Goal: Task Accomplishment & Management: Use online tool/utility

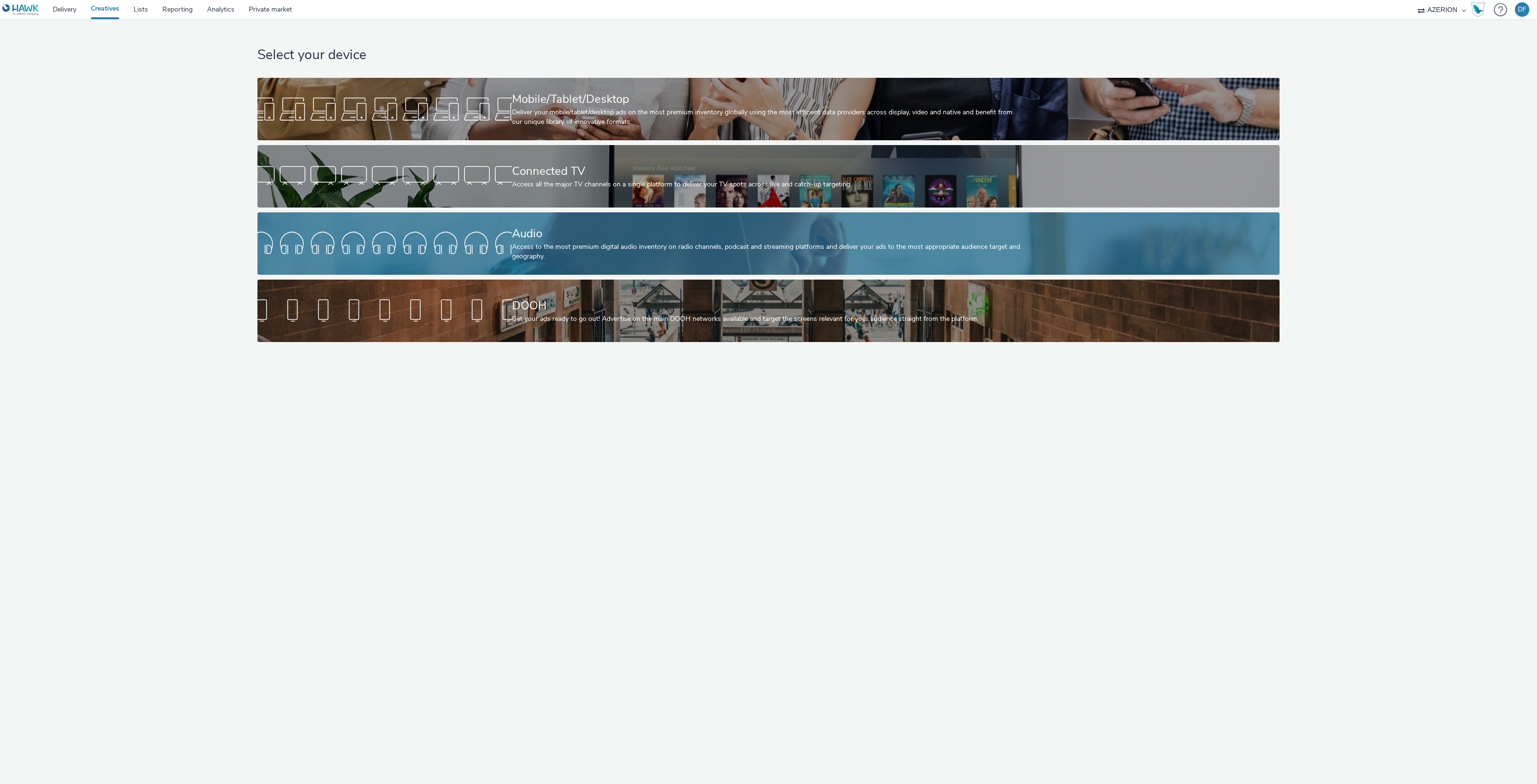
click at [566, 234] on div "Audio" at bounding box center [766, 234] width 509 height 17
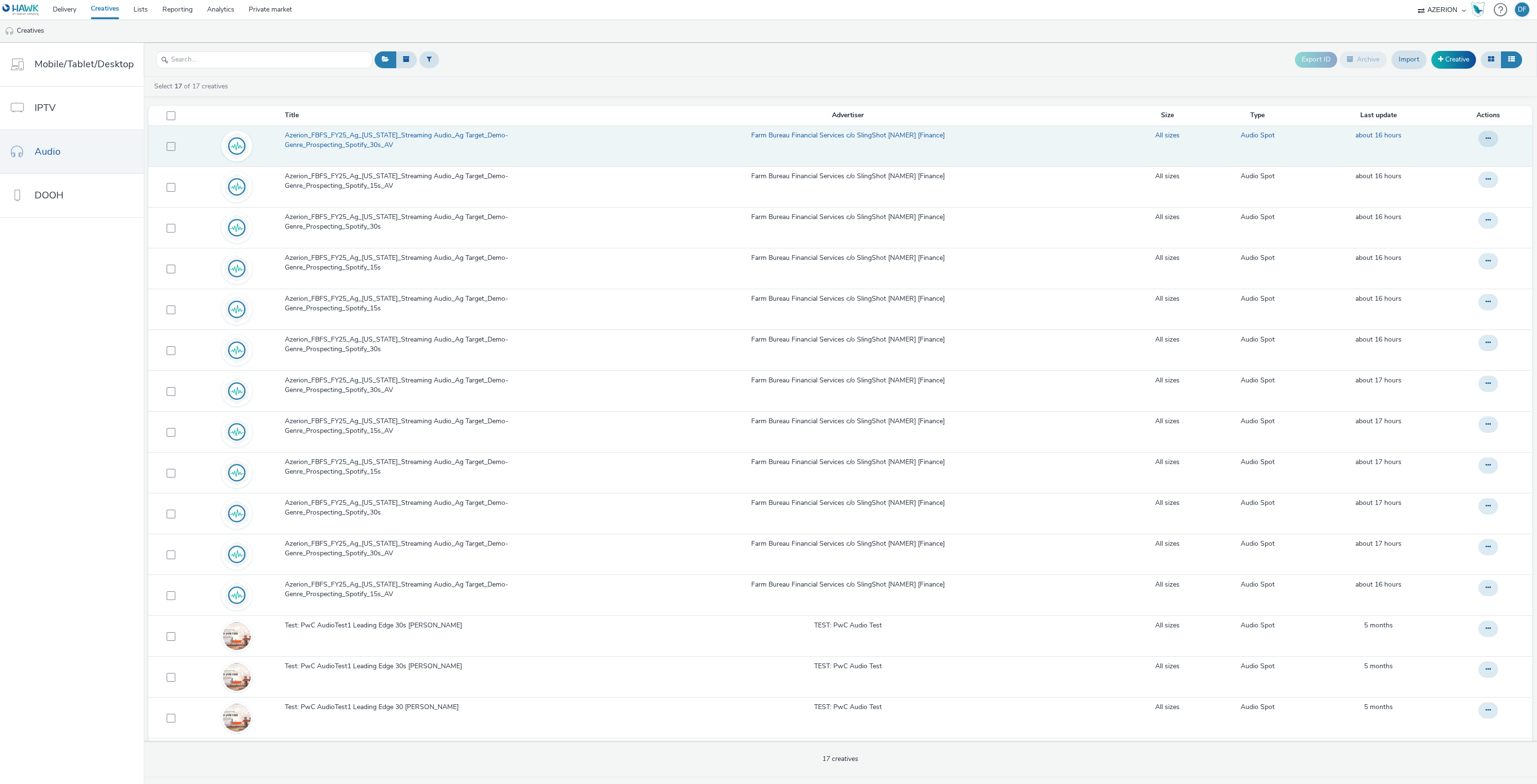
click at [411, 138] on span "Azerion_FBFS_FY25_Ag_[US_STATE]_Streaming Audio_Ag Target_Demo-Genre_Prospectin…" at bounding box center [423, 139] width 277 height 19
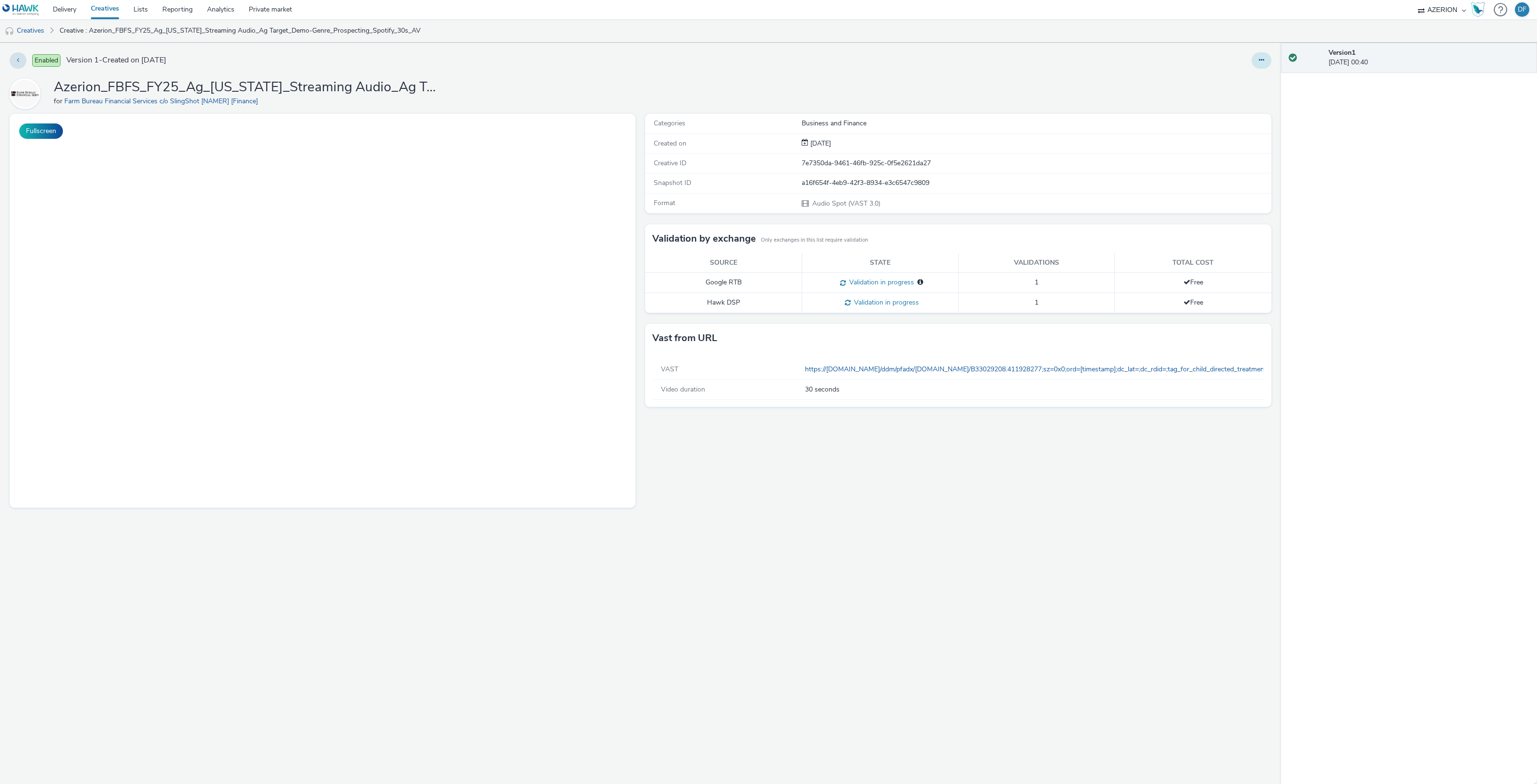
click at [1265, 61] on button at bounding box center [1261, 61] width 19 height 17
click at [1232, 77] on link "Edit" at bounding box center [1236, 79] width 72 height 19
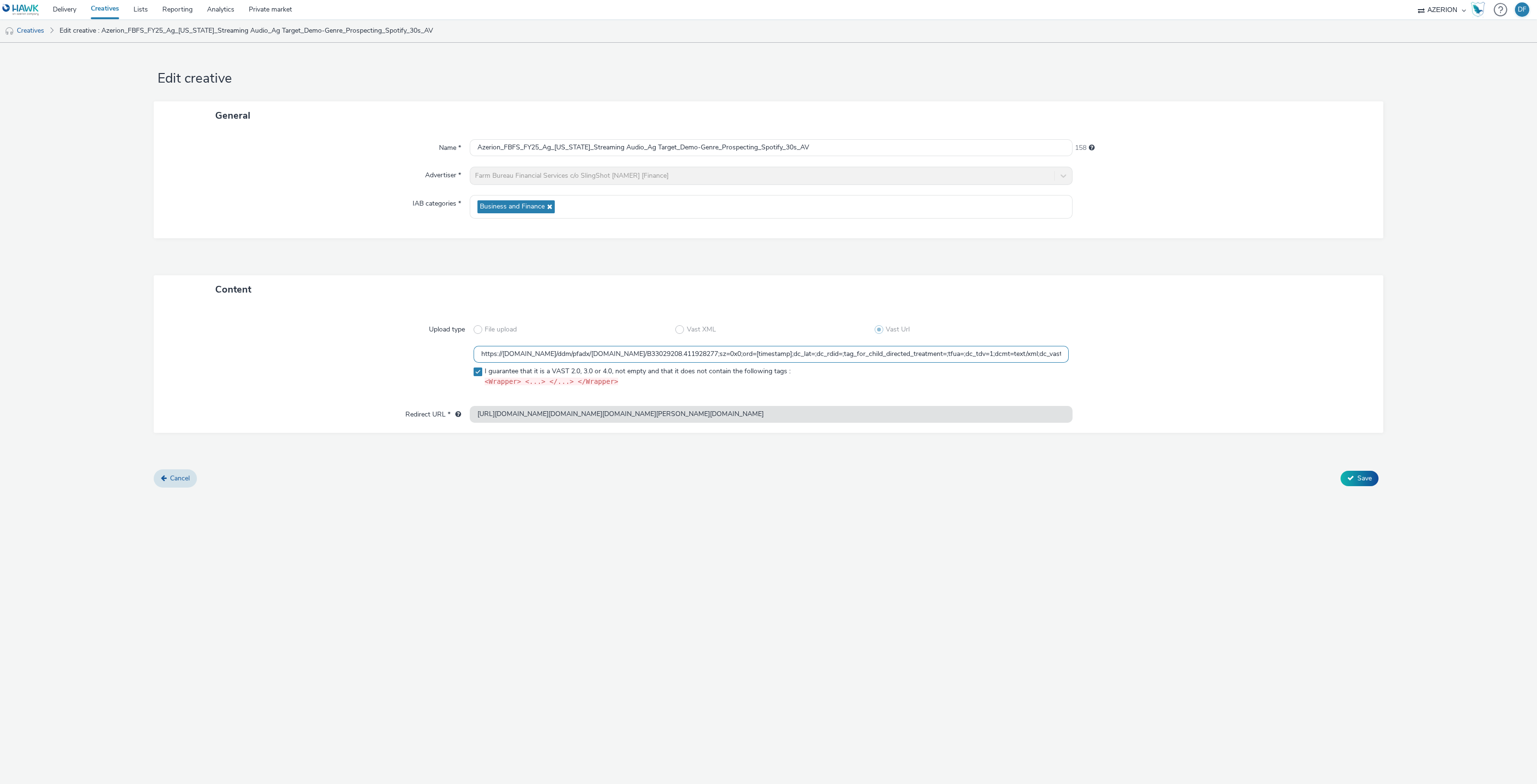
drag, startPoint x: 850, startPoint y: 352, endPoint x: 841, endPoint y: 352, distance: 9.0
click at [841, 352] on input "https://ad.doubleclick.net/ddm/pfadx/N2253817.5049924AZERION.COM/B33029208.4119…" at bounding box center [771, 354] width 595 height 17
drag, startPoint x: 853, startPoint y: 354, endPoint x: 817, endPoint y: 353, distance: 36.0
click at [817, 353] on input "https://ad.doubleclick.net/ddm/pfadx/N2253817.5049924AZERION.COM/B33029208.4119…" at bounding box center [771, 354] width 595 height 17
paste input "${HAWK_TIMESTAMP}"
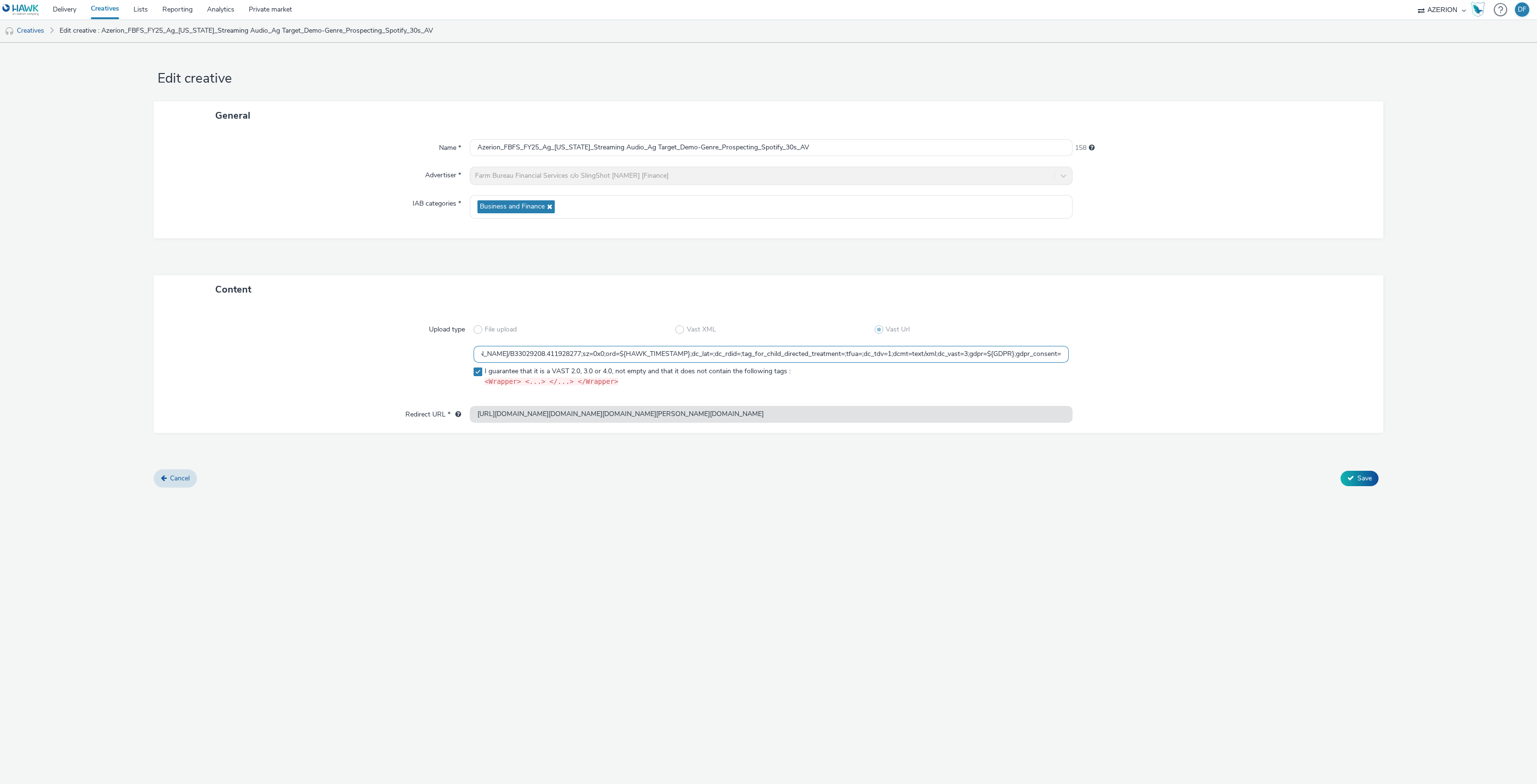
scroll to position [0, 379]
drag, startPoint x: 758, startPoint y: 356, endPoint x: 1083, endPoint y: 349, distance: 325.1
click at [1083, 349] on div "https://ad.doubleclick.net/ddm/pfadx/N2253817.5049924AZERION.COM/B33029208.4119…" at bounding box center [768, 368] width 1195 height 44
click at [753, 359] on input "https://ad.doubleclick.net/ddm/pfadx/N2253817.5049924AZERION.COM/B33029208.4119…" at bounding box center [771, 354] width 595 height 17
click at [850, 356] on input "https://ad.doubleclick.net/ddm/pfadx/N2253817.5049924AZERION.COM/B33029208.4119…" at bounding box center [771, 354] width 595 height 17
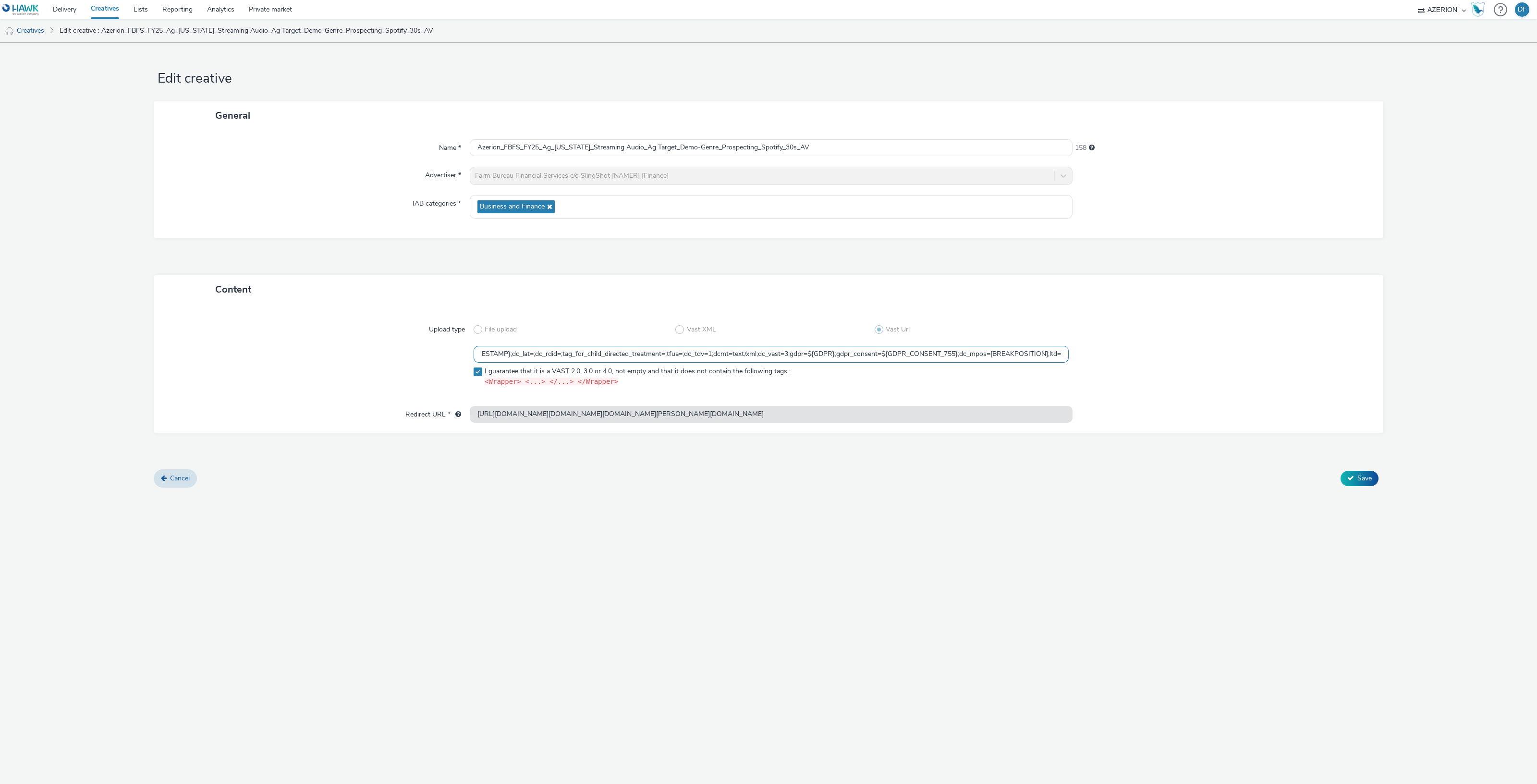
click at [789, 352] on input "https://ad.doubleclick.net/ddm/pfadx/N2253817.5049924AZERION.COM/B33029208.4119…" at bounding box center [771, 354] width 595 height 17
drag, startPoint x: 787, startPoint y: 354, endPoint x: 794, endPoint y: 354, distance: 7.0
click at [794, 354] on input "https://ad.doubleclick.net/ddm/pfadx/N2253817.5049924AZERION.COM/B33029208.4119…" at bounding box center [771, 354] width 595 height 17
click at [800, 354] on input "https://ad.doubleclick.net/ddm/pfadx/N2253817.5049924AZERION.COM/B33029208.4119…" at bounding box center [771, 354] width 595 height 17
drag, startPoint x: 789, startPoint y: 356, endPoint x: 959, endPoint y: 349, distance: 170.1
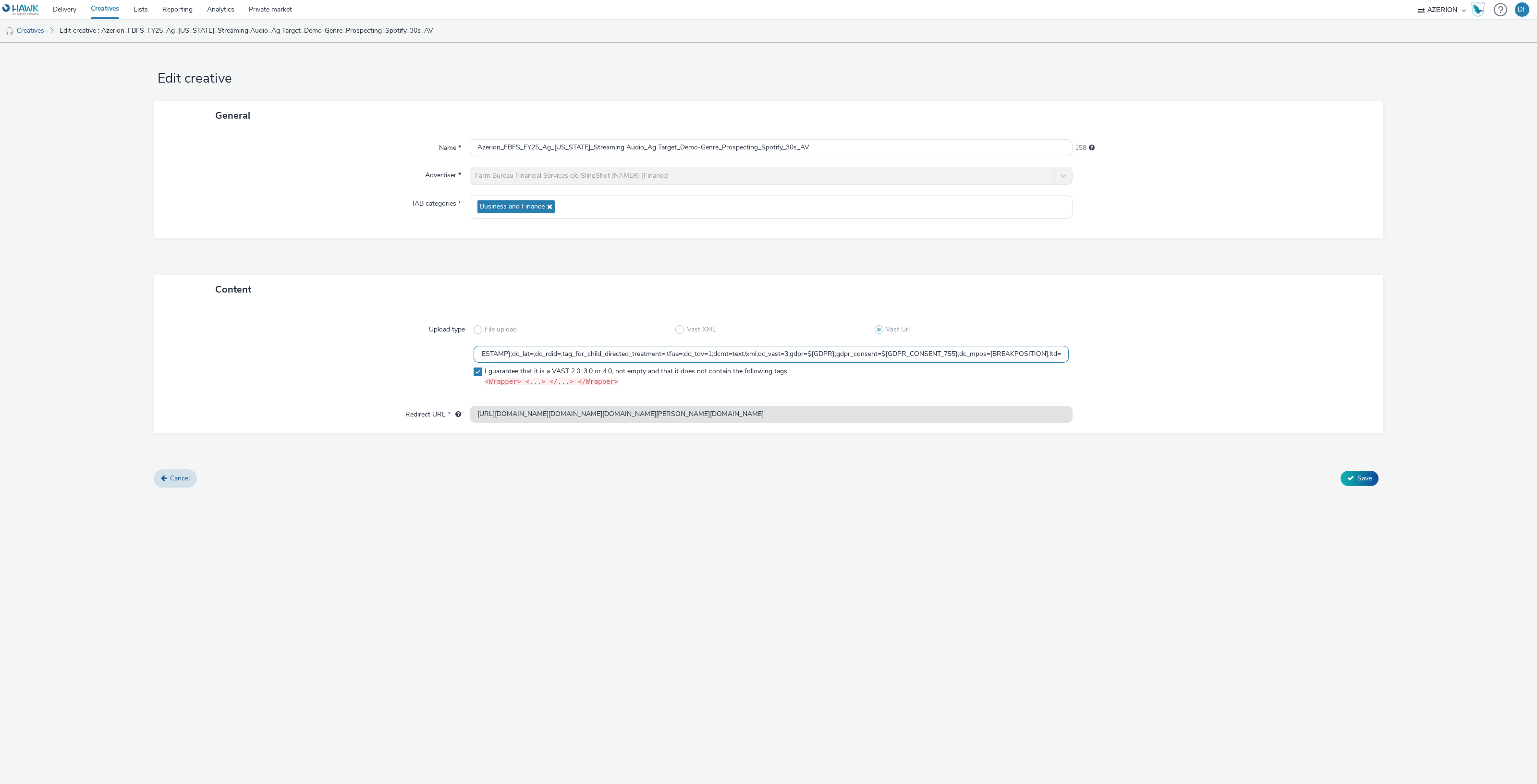
click at [959, 349] on input "https://ad.doubleclick.net/ddm/pfadx/N2253817.5049924AZERION.COM/B33029208.4119…" at bounding box center [771, 354] width 595 height 17
type input "https://[DOMAIN_NAME]/ddm/pfadx/[DOMAIN_NAME]/B33029208.411928277;sz=0x0;ord=${…"
click at [1368, 480] on span "Save" at bounding box center [1365, 478] width 15 height 9
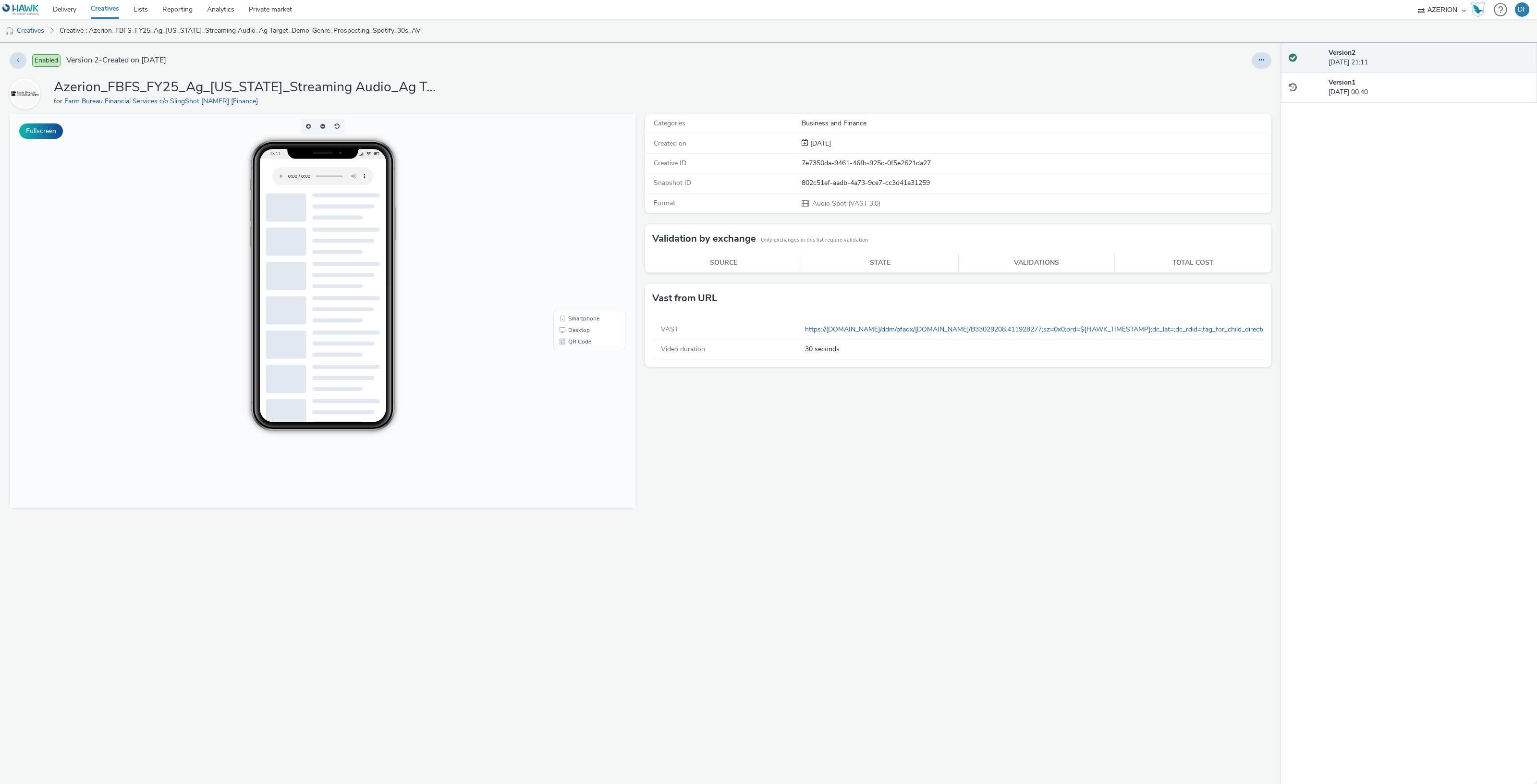
click at [260, 88] on h1 "Azerion_FBFS_FY25_Ag_[US_STATE]_Streaming Audio_Ag Target_Demo-Genre_Prospectin…" at bounding box center [246, 88] width 384 height 18
click at [259, 88] on h1 "Azerion_FBFS_FY25_Ag_[US_STATE]_Streaming Audio_Ag Target_Demo-Genre_Prospectin…" at bounding box center [246, 88] width 384 height 18
click at [377, 83] on h1 "Azerion_FBFS_FY25_Ag_[US_STATE]_Streaming Audio_Ag Target_Demo-Genre_Prospectin…" at bounding box center [246, 88] width 384 height 18
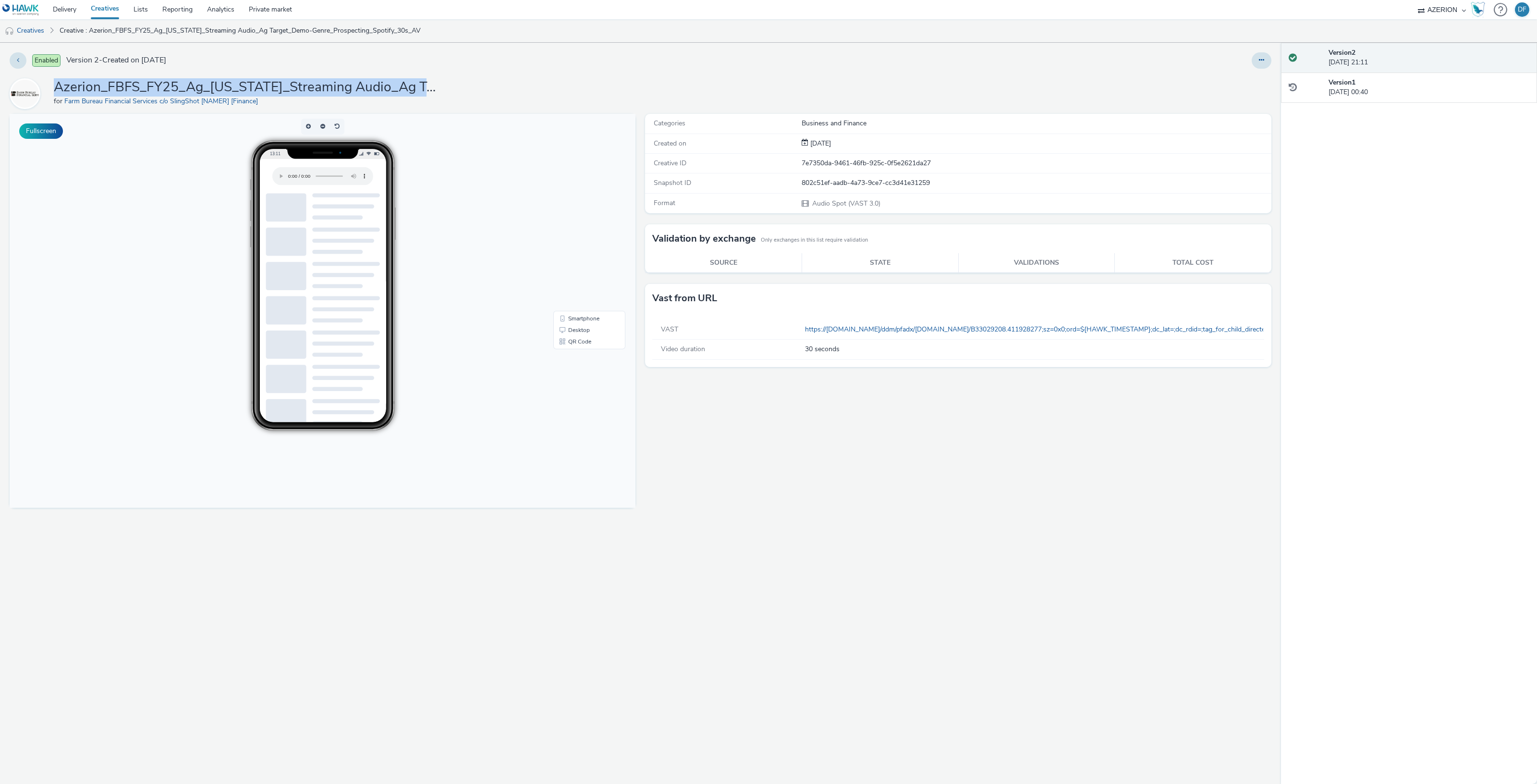
click at [378, 83] on h1 "Azerion_FBFS_FY25_Ag_[US_STATE]_Streaming Audio_Ag Target_Demo-Genre_Prospectin…" at bounding box center [246, 88] width 384 height 18
click at [378, 85] on h1 "Azerion_FBFS_FY25_Ag_[US_STATE]_Streaming Audio_Ag Target_Demo-Genre_Prospectin…" at bounding box center [246, 88] width 384 height 18
click at [436, 89] on h1 "Azerion_FBFS_FY25_Ag_[US_STATE]_Streaming Audio_Ag Target_Demo-Genre_Prospectin…" at bounding box center [246, 88] width 384 height 18
click at [427, 89] on h1 "Azerion_FBFS_FY25_Ag_[US_STATE]_Streaming Audio_Ag Target_Demo-Genre_Prospectin…" at bounding box center [246, 88] width 384 height 18
click at [431, 90] on h1 "Azerion_FBFS_FY25_Ag_[US_STATE]_Streaming Audio_Ag Target_Demo-Genre_Prospectin…" at bounding box center [246, 88] width 384 height 18
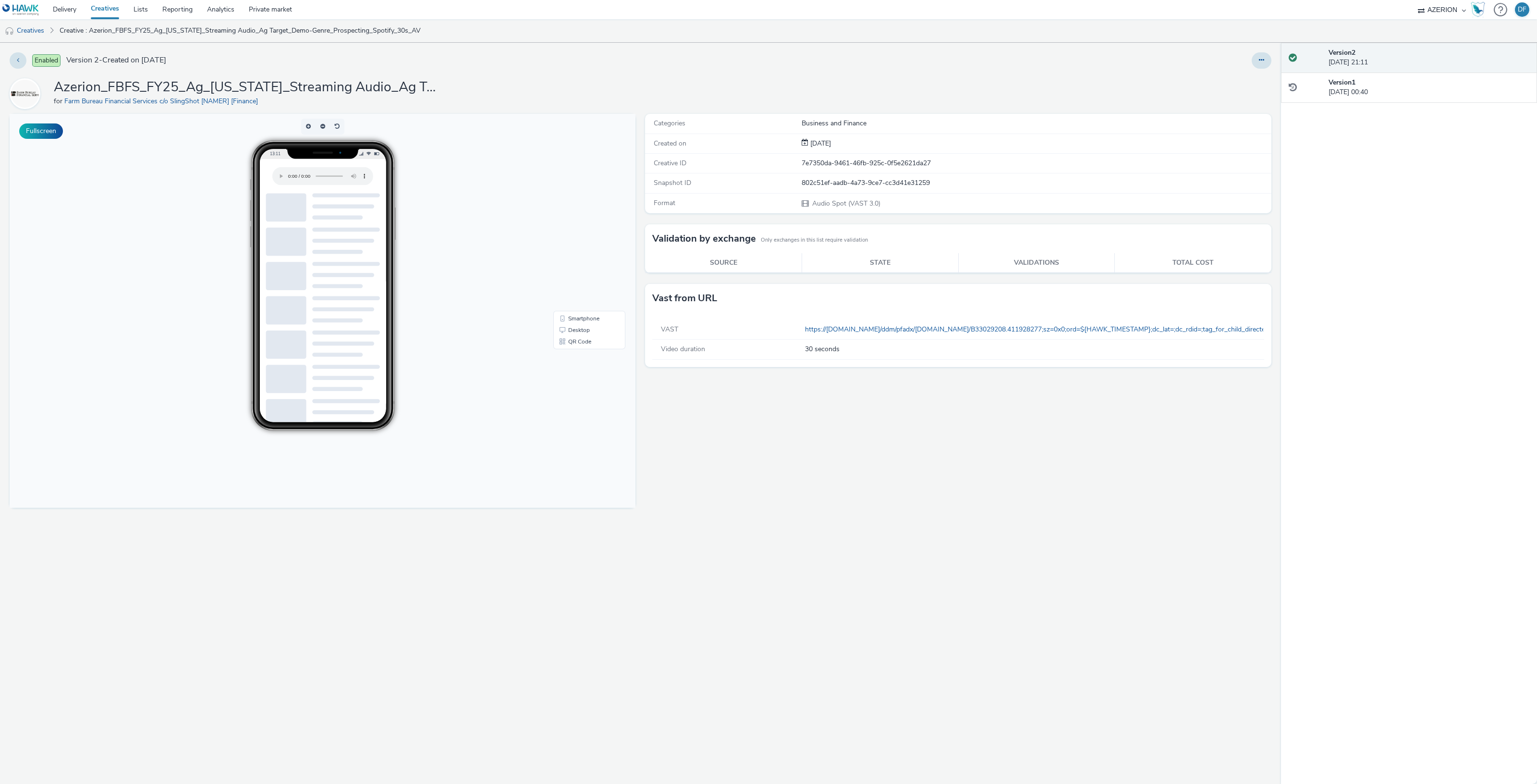
click at [432, 90] on h1 "Azerion_FBFS_FY25_Ag_[US_STATE]_Streaming Audio_Ag Target_Demo-Genre_Prospectin…" at bounding box center [246, 88] width 384 height 18
click at [490, 90] on div "Azerion_FBFS_FY25_Ag_South Dakota_Streaming Audio_Ag Target_Demo-Genre_Prospect…" at bounding box center [640, 93] width 1262 height 30
click at [347, 80] on h1 "Azerion_FBFS_FY25_Ag_[US_STATE]_Streaming Audio_Ag Target_Demo-Genre_Prospectin…" at bounding box center [246, 88] width 384 height 18
click at [347, 81] on h1 "Azerion_FBFS_FY25_Ag_[US_STATE]_Streaming Audio_Ag Target_Demo-Genre_Prospectin…" at bounding box center [246, 88] width 384 height 18
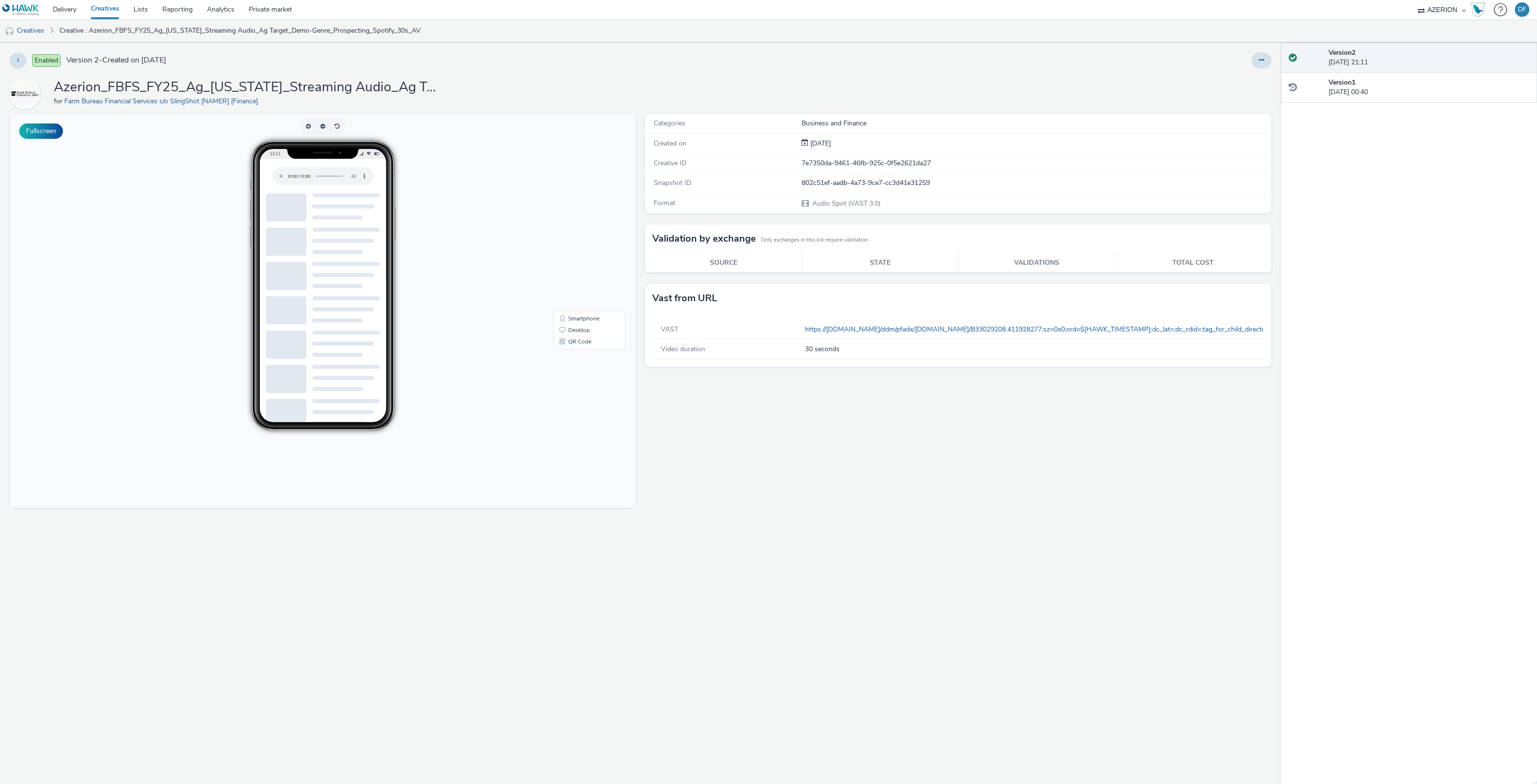
click at [501, 91] on div "Azerion_FBFS_FY25_Ag_South Dakota_Streaming Audio_Ag Target_Demo-Genre_Prospect…" at bounding box center [640, 93] width 1262 height 30
click at [369, 89] on h1 "Azerion_FBFS_FY25_Ag_[US_STATE]_Streaming Audio_Ag Target_Demo-Genre_Prospectin…" at bounding box center [246, 88] width 384 height 18
copy h1 "Azerion_FBFS_FY25_Ag_[US_STATE]_Streaming Audio_Ag Target_Demo-Genre_Prospectin…"
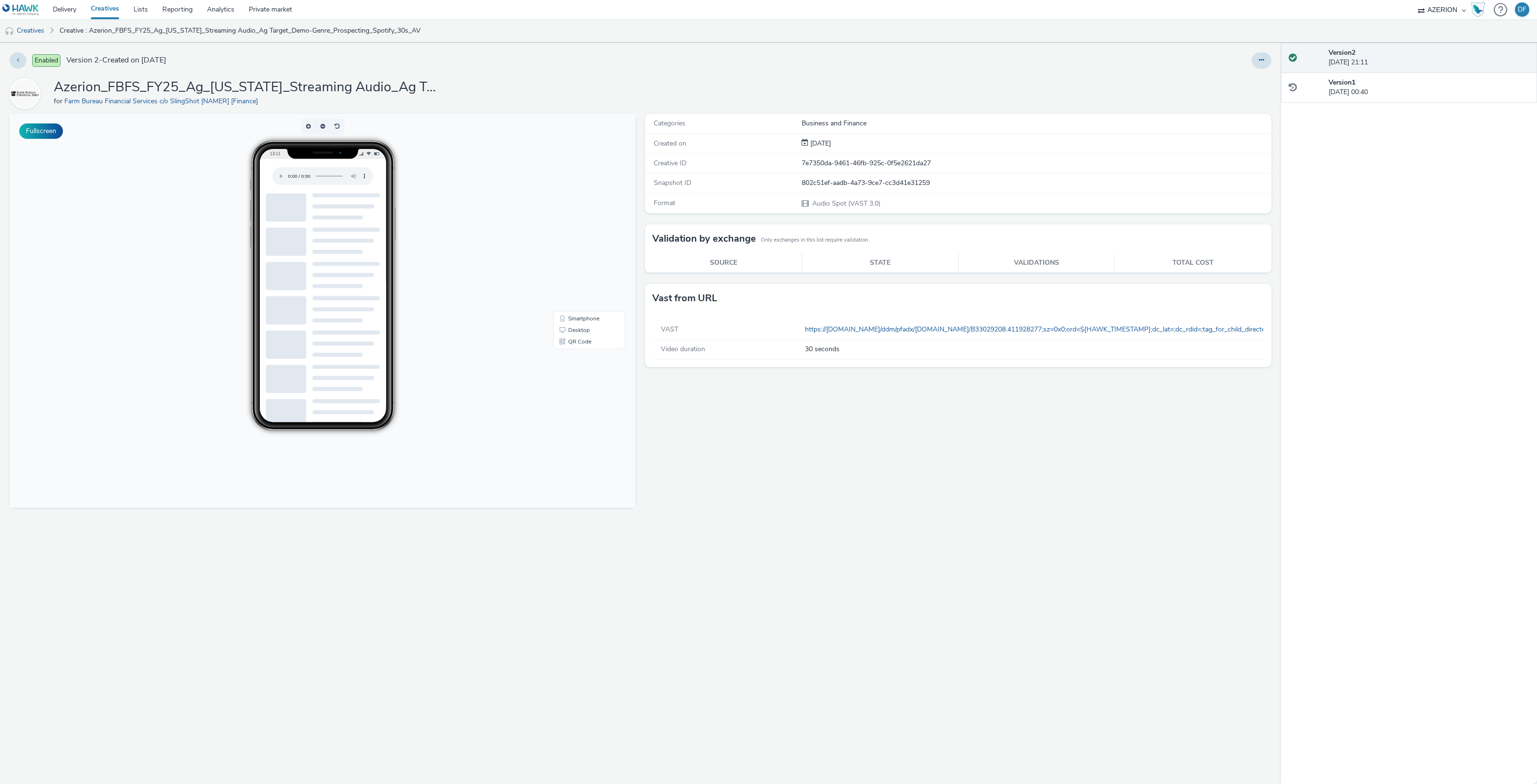
click at [571, 68] on div "Enabled Version 2 - Created on 09 October 2025 Azerion_FBFS_FY25_Ag_South Dakot…" at bounding box center [640, 413] width 1281 height 741
drag, startPoint x: 638, startPoint y: 44, endPoint x: 1120, endPoint y: 18, distance: 482.7
click at [651, 42] on div "Enabled Version 2 - Created on 09 October 2025 Azerion_FBFS_FY25_Ag_South Dakot…" at bounding box center [640, 413] width 1281 height 741
click at [18, 58] on icon at bounding box center [18, 59] width 3 height 6
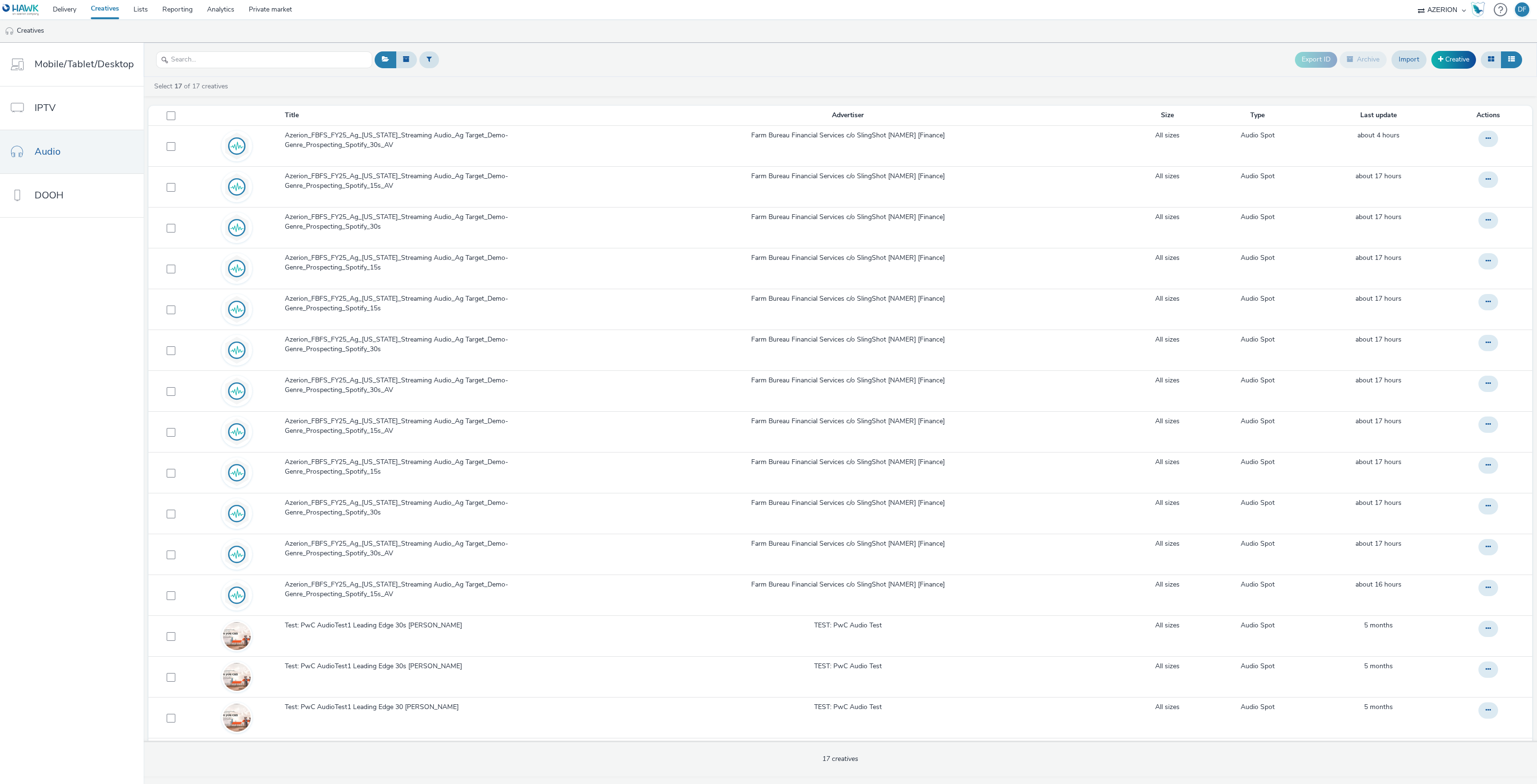
click at [1380, 120] on th "Last update" at bounding box center [1379, 115] width 139 height 19
click at [1381, 113] on th "Last update" at bounding box center [1379, 115] width 139 height 19
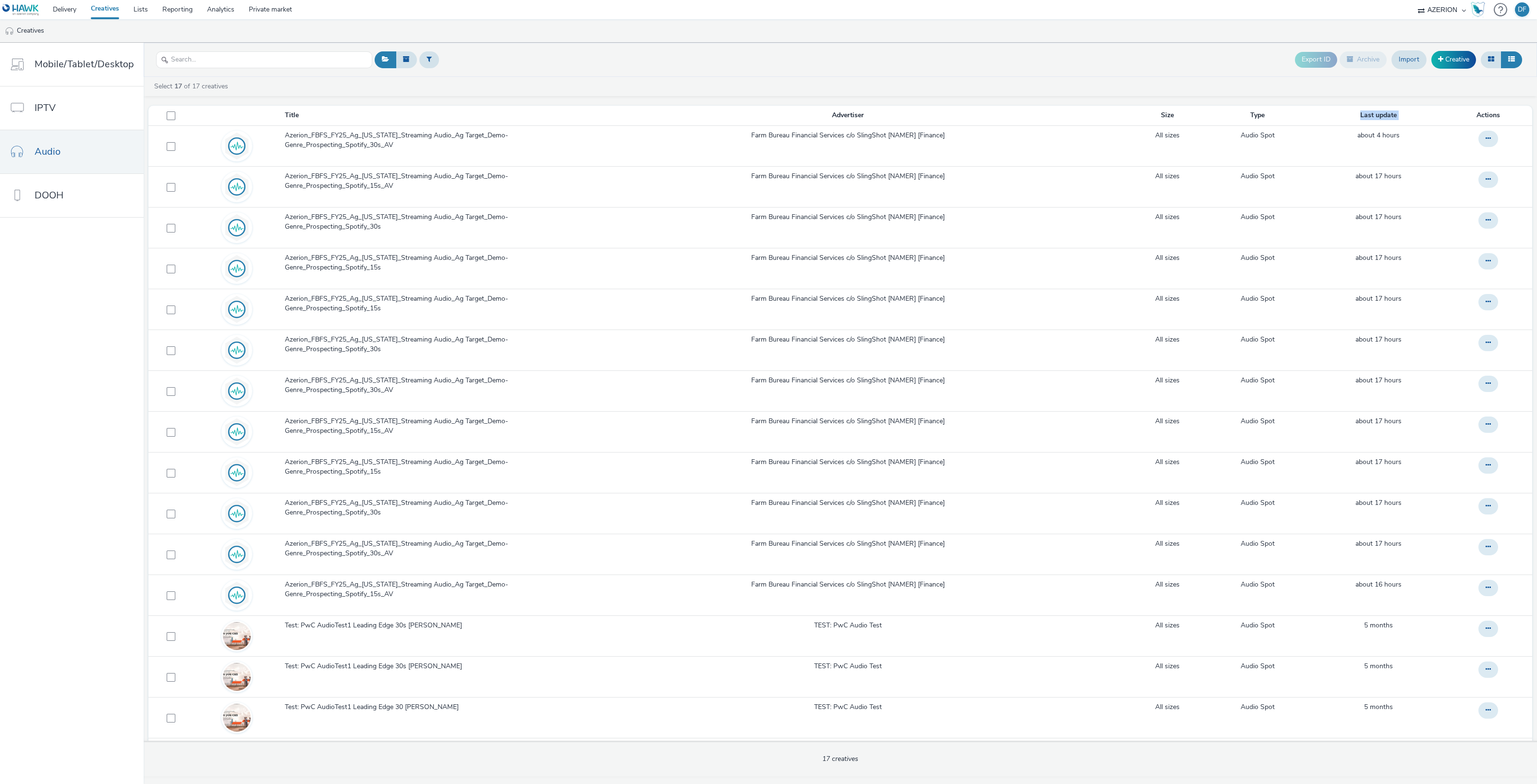
click at [1381, 113] on th "Last update" at bounding box center [1379, 115] width 139 height 19
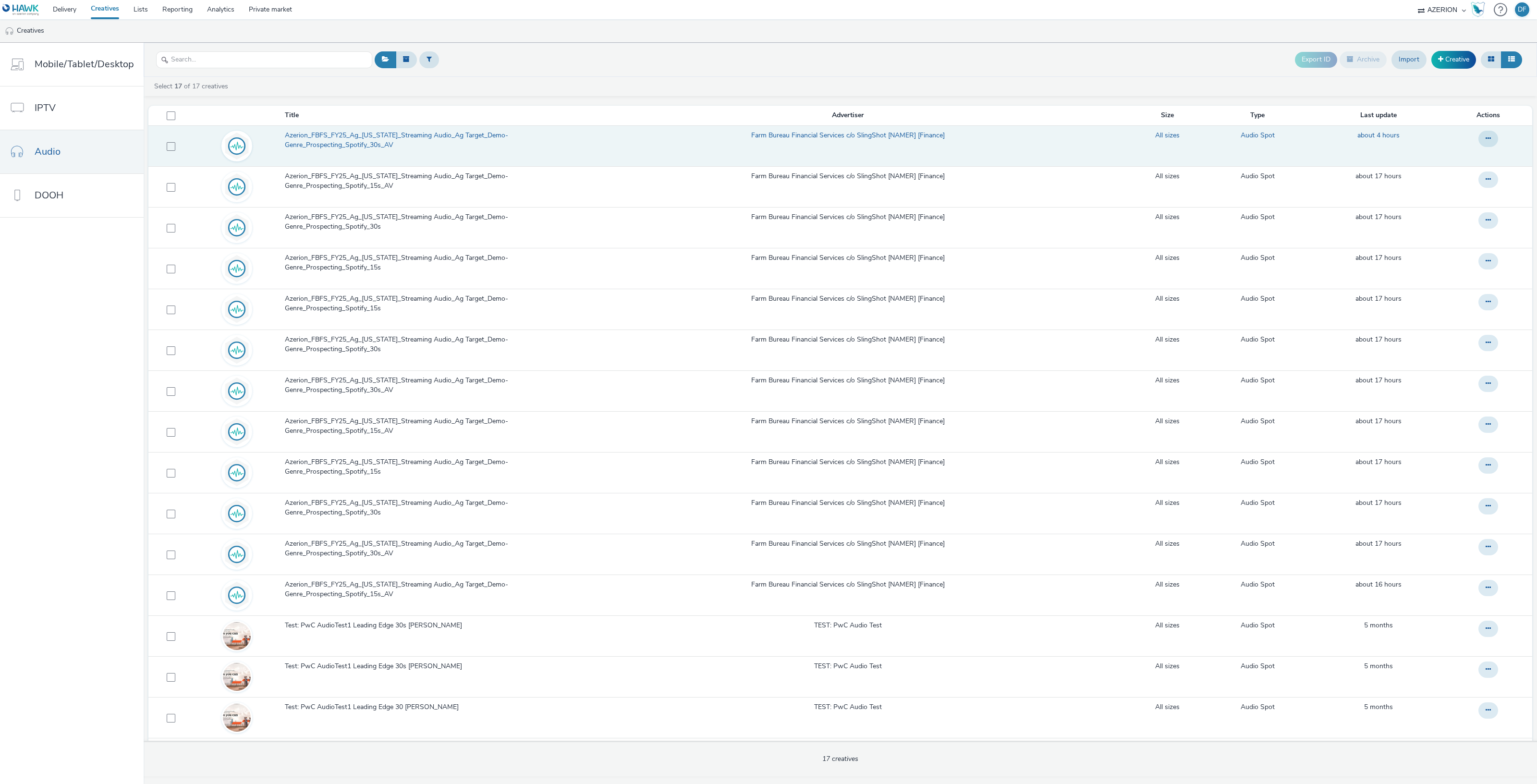
click at [371, 137] on span "Azerion_FBFS_FY25_Ag_[US_STATE]_Streaming Audio_Ag Target_Demo-Genre_Prospectin…" at bounding box center [423, 139] width 277 height 19
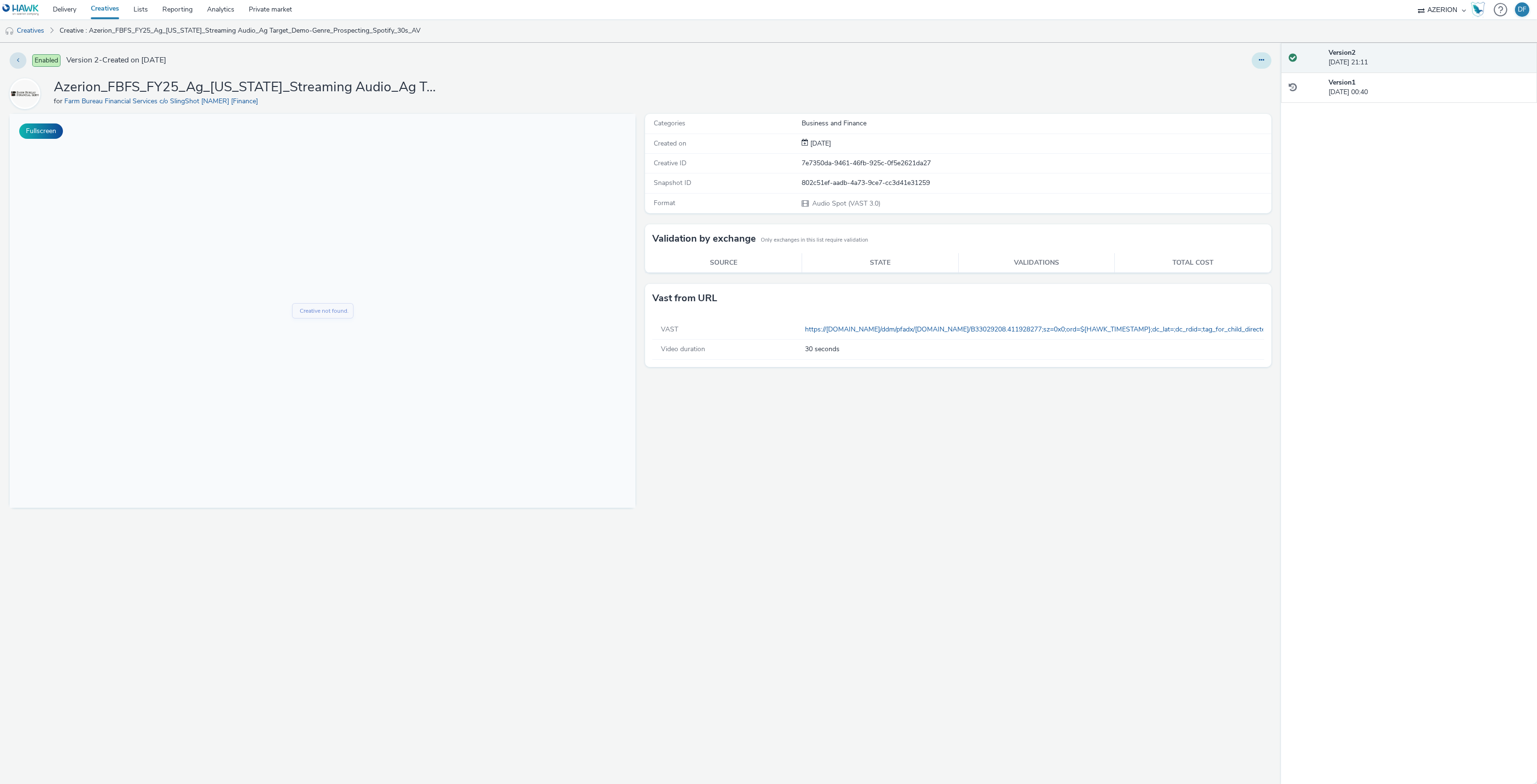
click at [1261, 58] on icon at bounding box center [1262, 59] width 6 height 6
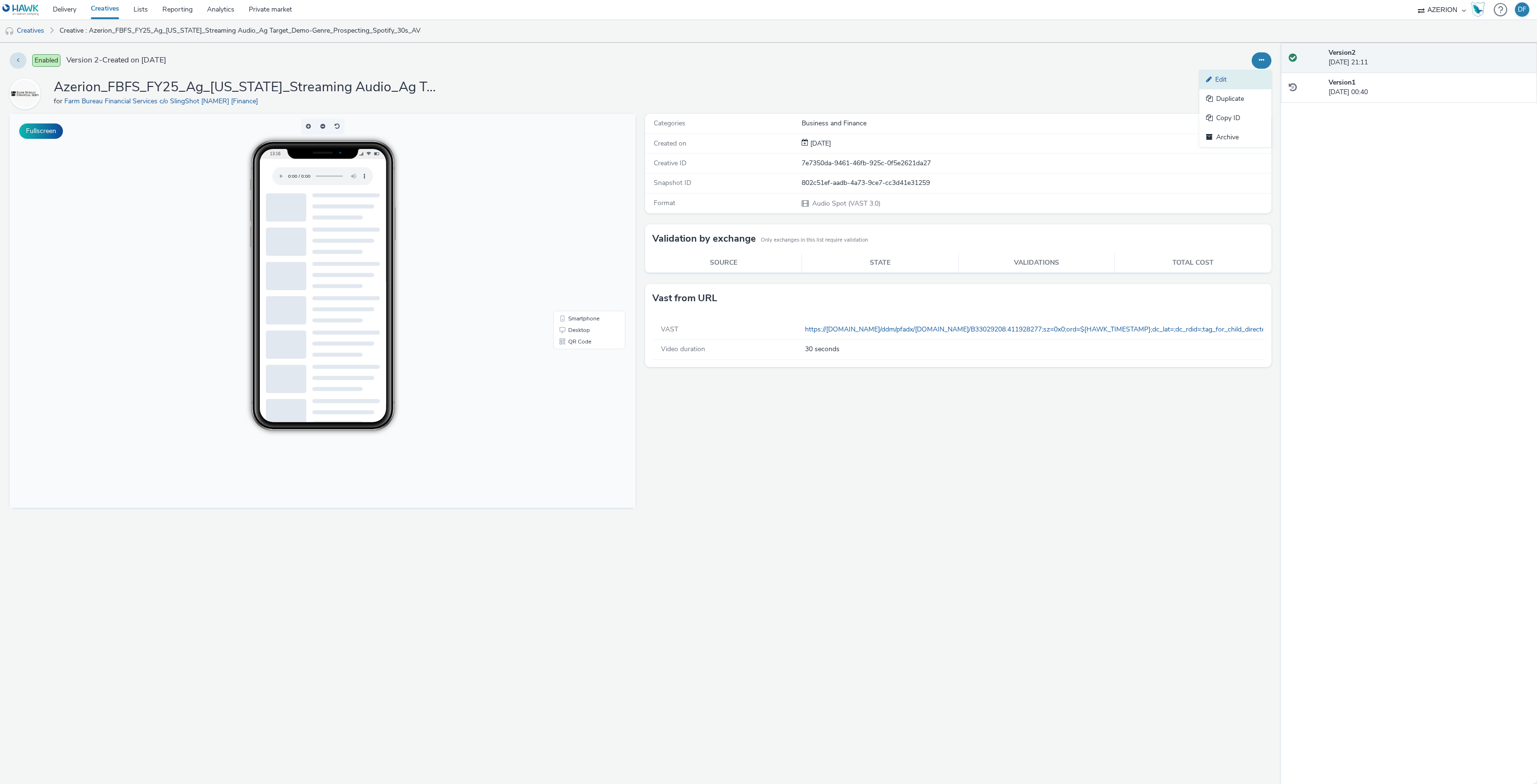
click at [1212, 78] on icon at bounding box center [1211, 78] width 9 height 6
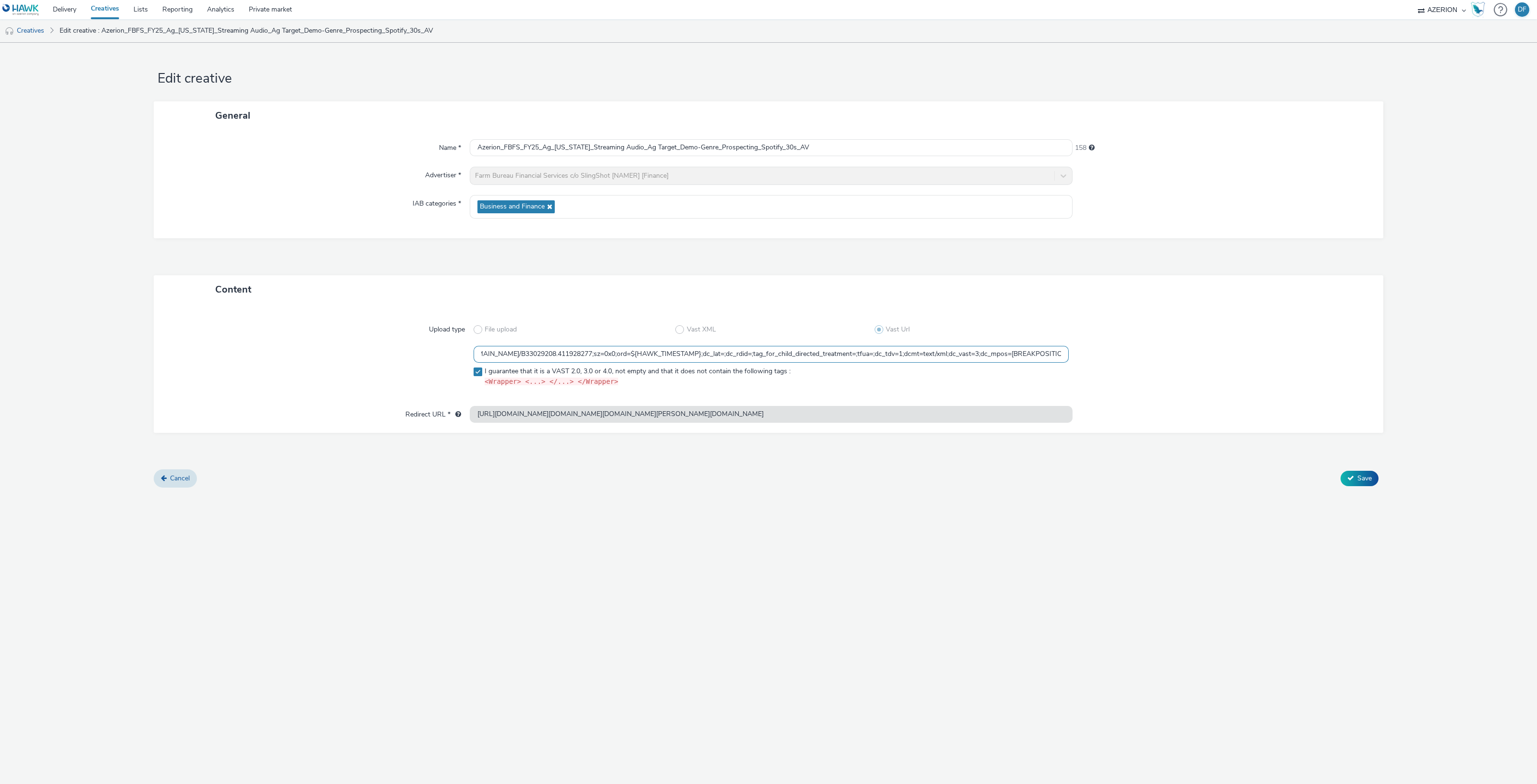
scroll to position [0, 209]
drag, startPoint x: 793, startPoint y: 354, endPoint x: 1140, endPoint y: 340, distance: 347.3
click at [1139, 341] on div "Upload type File upload Vast XML Vast Url https://[DOMAIN_NAME]/ddm/pfadx/[DOMA…" at bounding box center [768, 359] width 1211 height 92
click at [173, 478] on span "Cancel" at bounding box center [179, 478] width 19 height 9
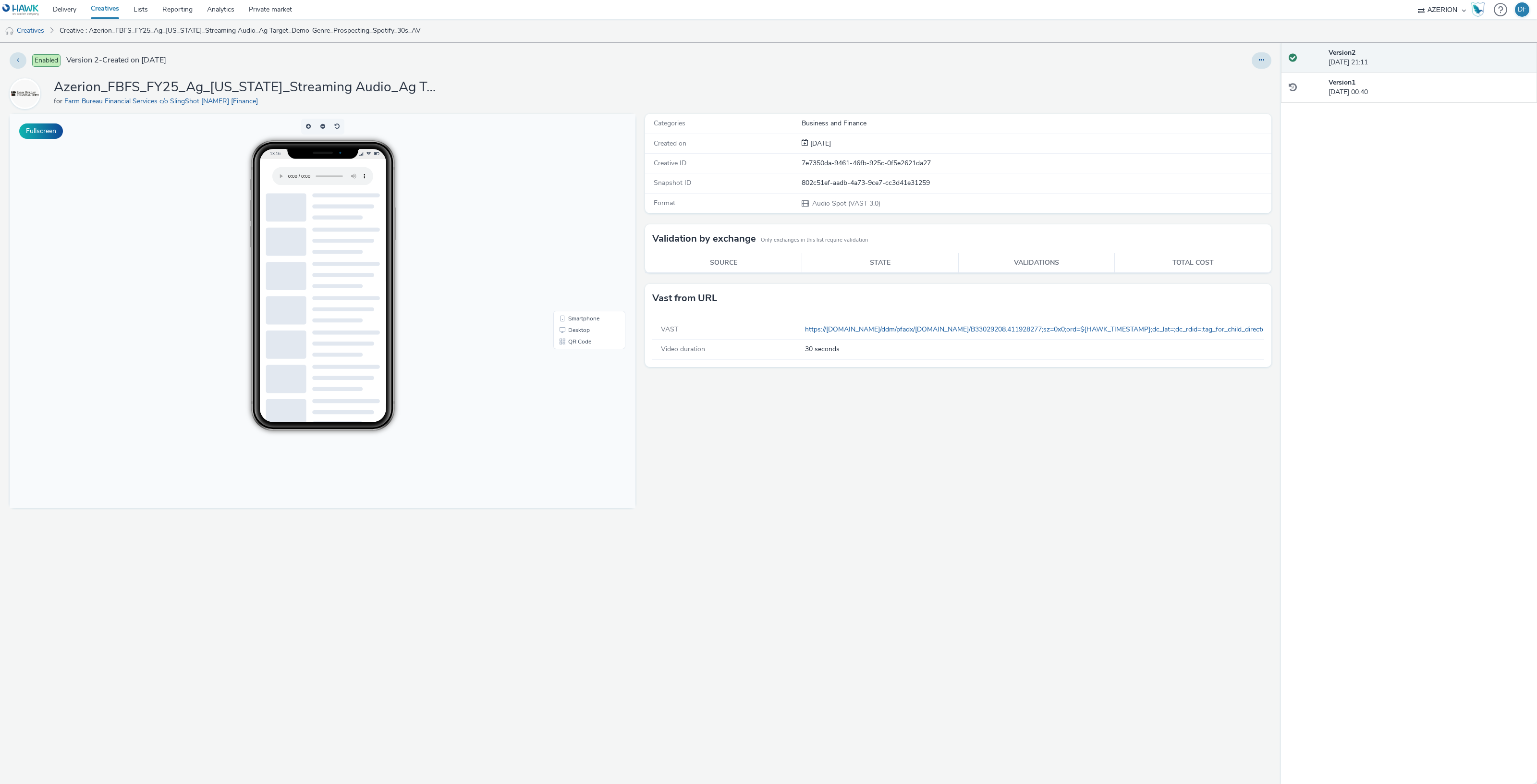
click at [843, 162] on div "7e7350da-9461-46fb-925c-0f5e2621da27" at bounding box center [1036, 163] width 469 height 9
click at [845, 165] on div "7e7350da-9461-46fb-925c-0f5e2621da27" at bounding box center [1036, 163] width 469 height 9
copy div "7e7350da-9461-46fb-925c-0f5e2621da27"
click at [15, 55] on button at bounding box center [18, 61] width 17 height 17
